Goal: Task Accomplishment & Management: Check status

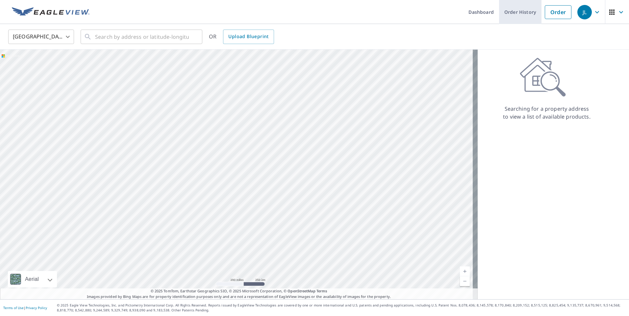
click at [514, 13] on link "Order History" at bounding box center [520, 12] width 42 height 24
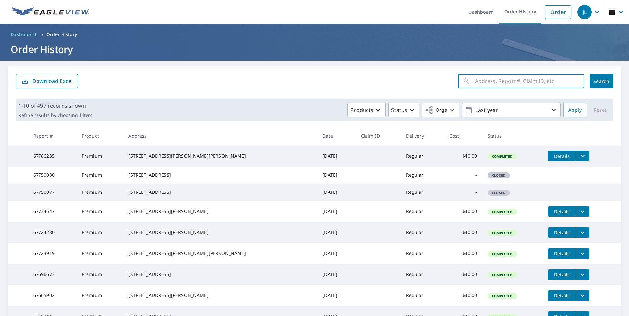
click at [475, 82] on input "text" at bounding box center [529, 81] width 109 height 18
type input "2636"
click button "Search" at bounding box center [602, 81] width 24 height 14
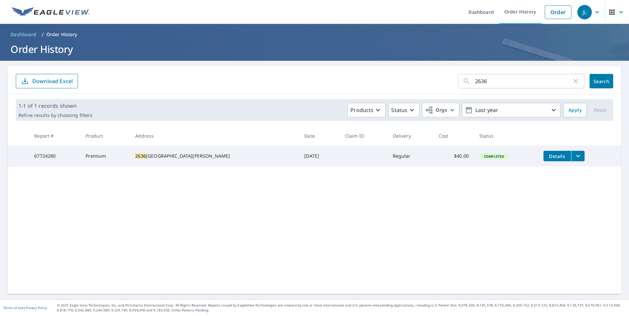
click at [574, 156] on icon "filesDropdownBtn-67724280" at bounding box center [578, 156] width 8 height 8
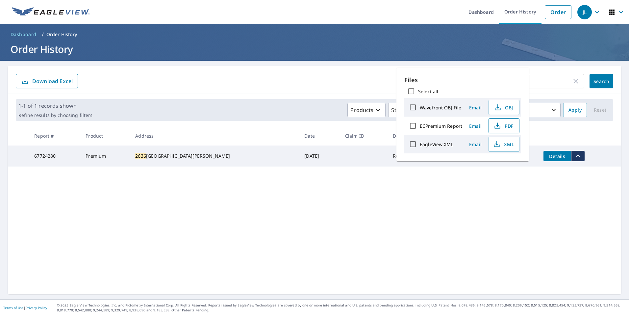
click at [510, 125] on span "PDF" at bounding box center [503, 126] width 21 height 8
click at [399, 10] on ul "Dashboard Order History Order" at bounding box center [333, 12] width 481 height 24
